Goal: Task Accomplishment & Management: Complete application form

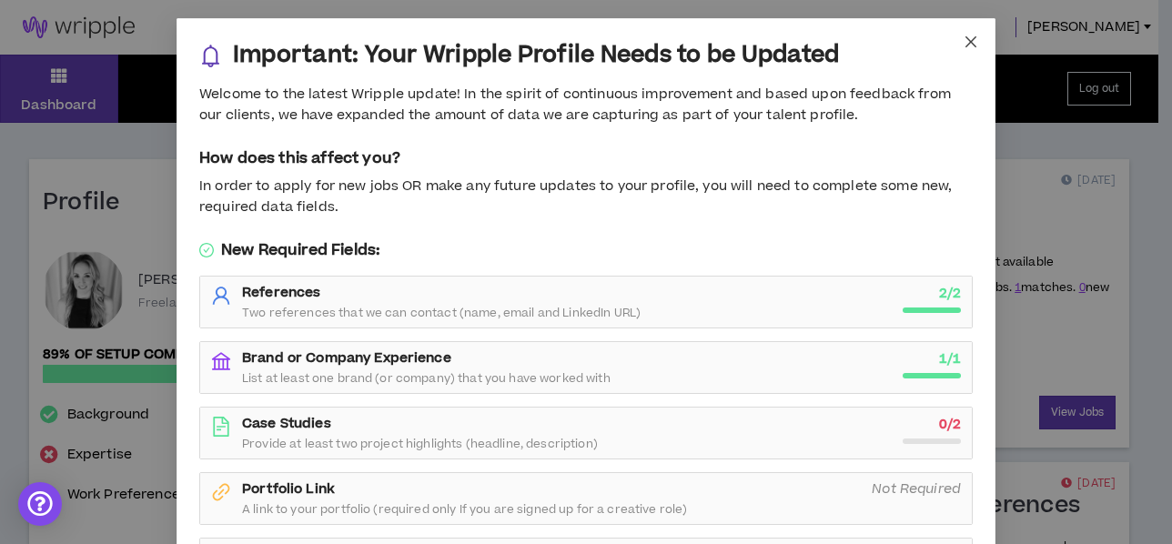
click at [964, 44] on icon "close" at bounding box center [971, 42] width 15 height 15
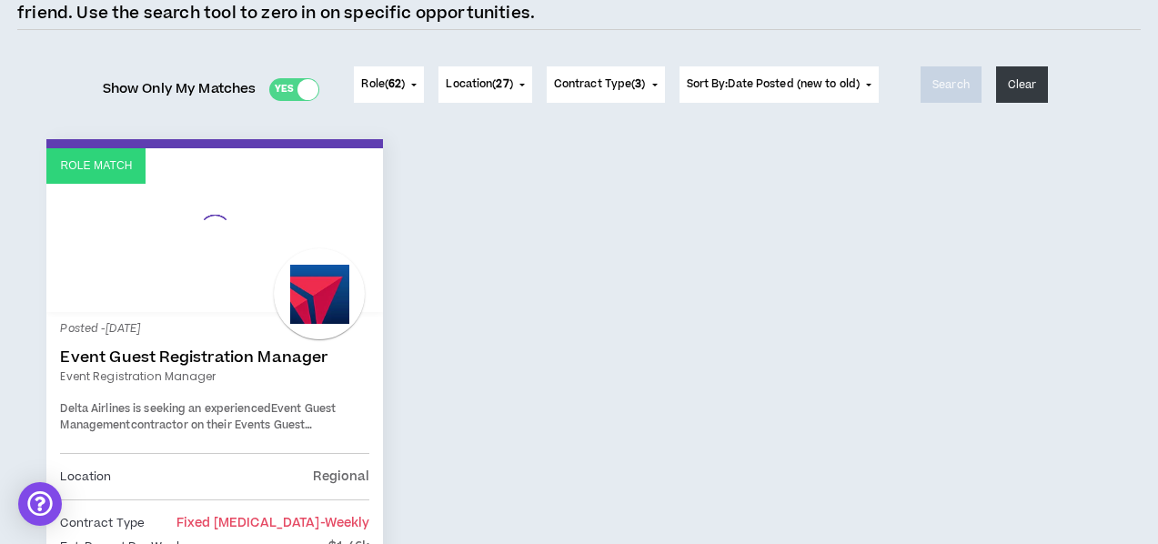
scroll to position [364, 0]
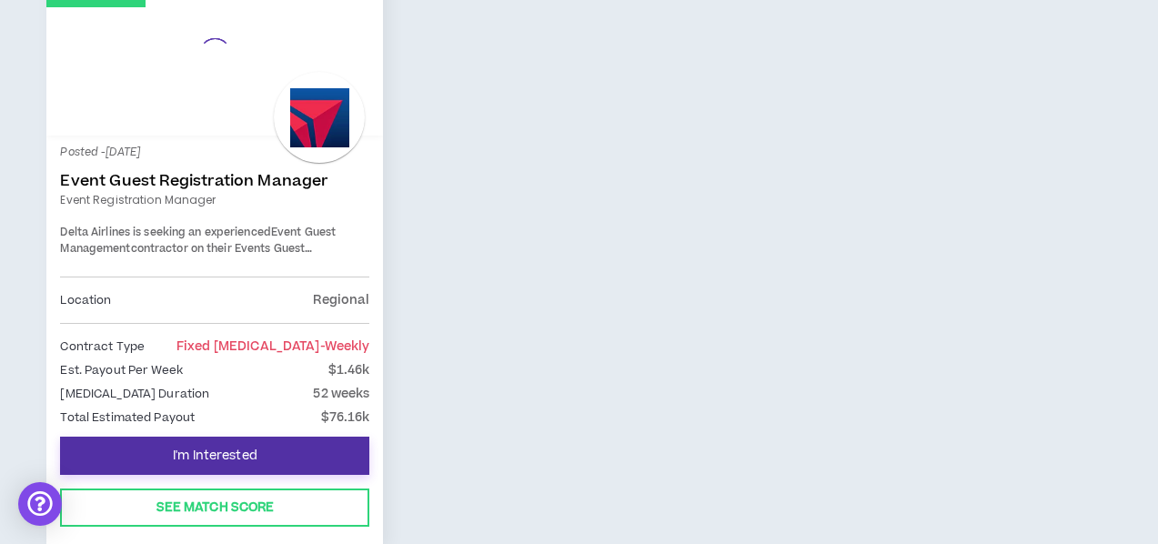
click at [269, 450] on button "I'm Interested" at bounding box center [214, 456] width 309 height 38
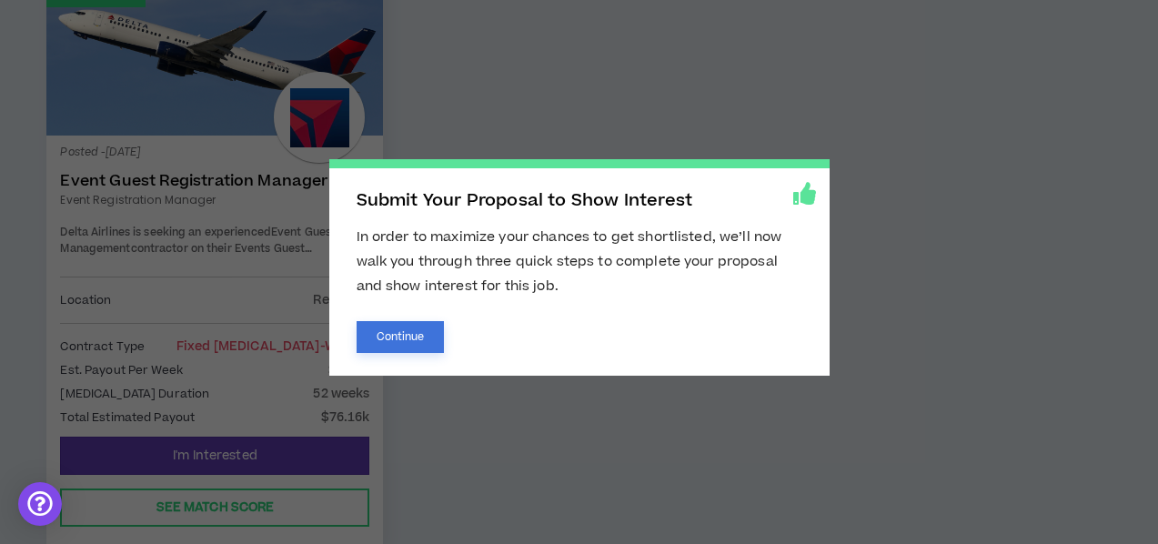
click at [381, 338] on button "Continue" at bounding box center [401, 337] width 88 height 32
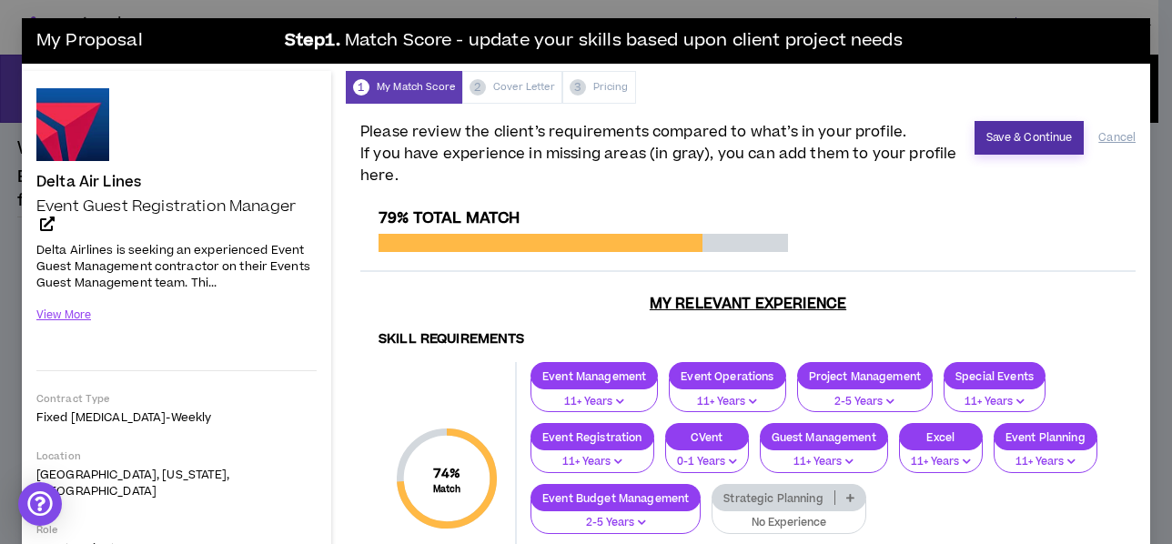
click at [988, 126] on button "Save & Continue" at bounding box center [1030, 138] width 110 height 34
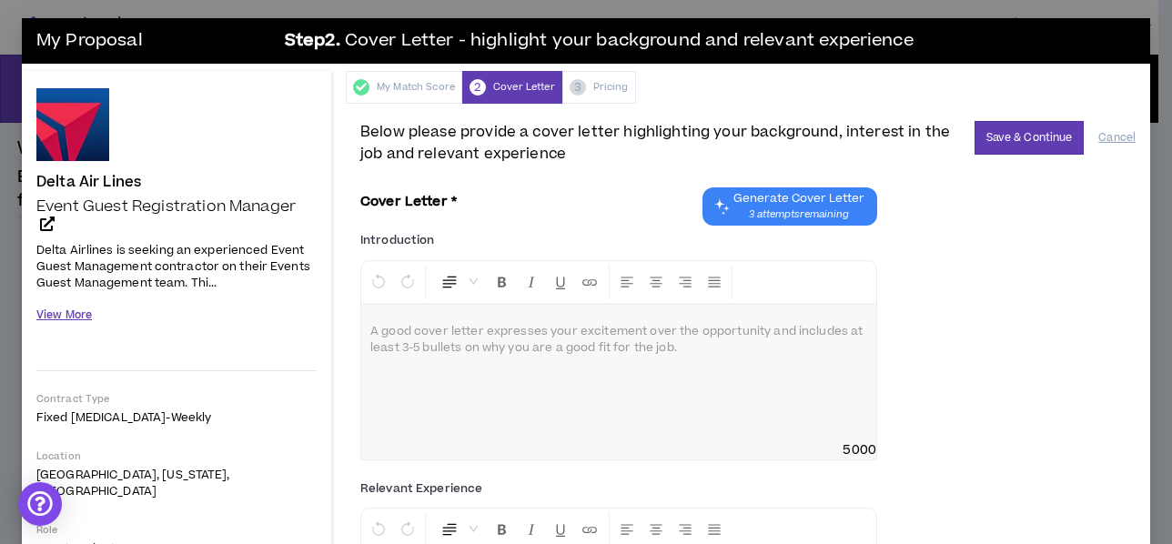
click at [76, 306] on button "View More" at bounding box center [64, 315] width 56 height 32
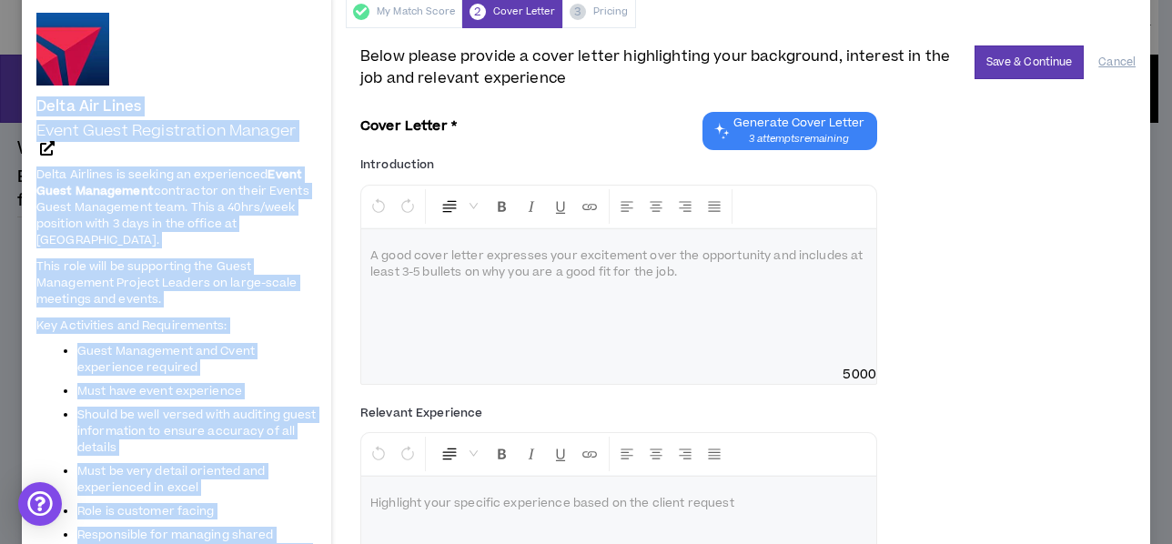
scroll to position [71, 0]
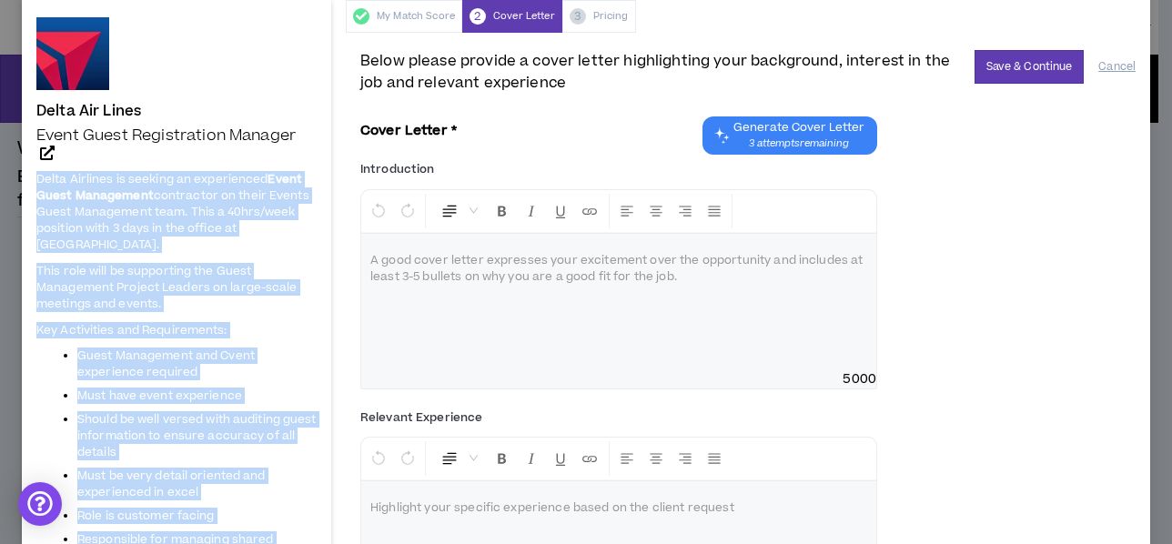
drag, startPoint x: 139, startPoint y: 306, endPoint x: 31, endPoint y: 180, distance: 165.8
copy span "Delta Airlines is seeking an experienced Event Guest Management contractor on t…"
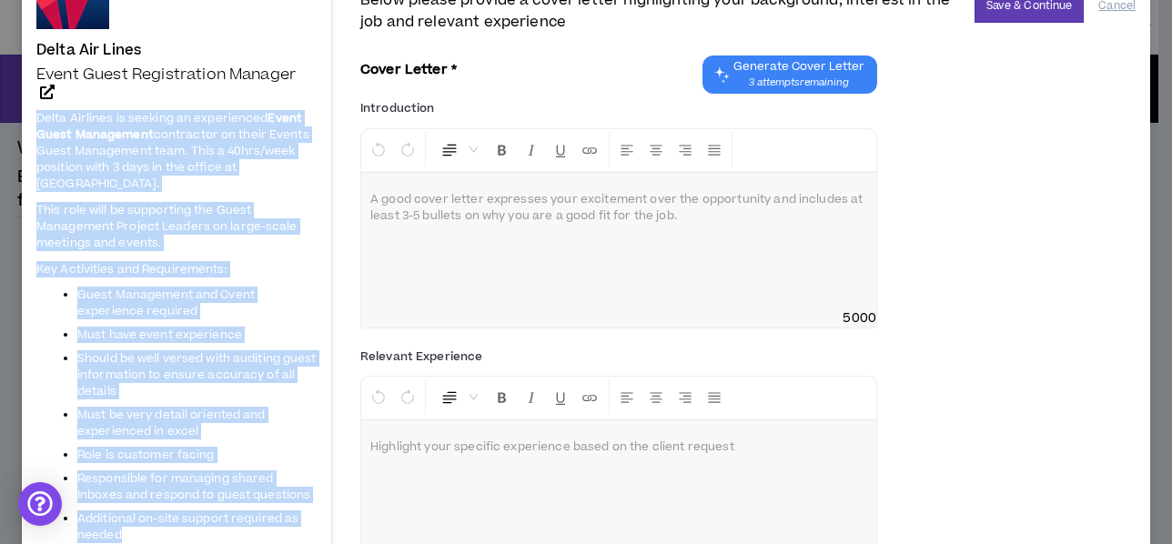
scroll to position [0, 0]
